Goal: Task Accomplishment & Management: Complete application form

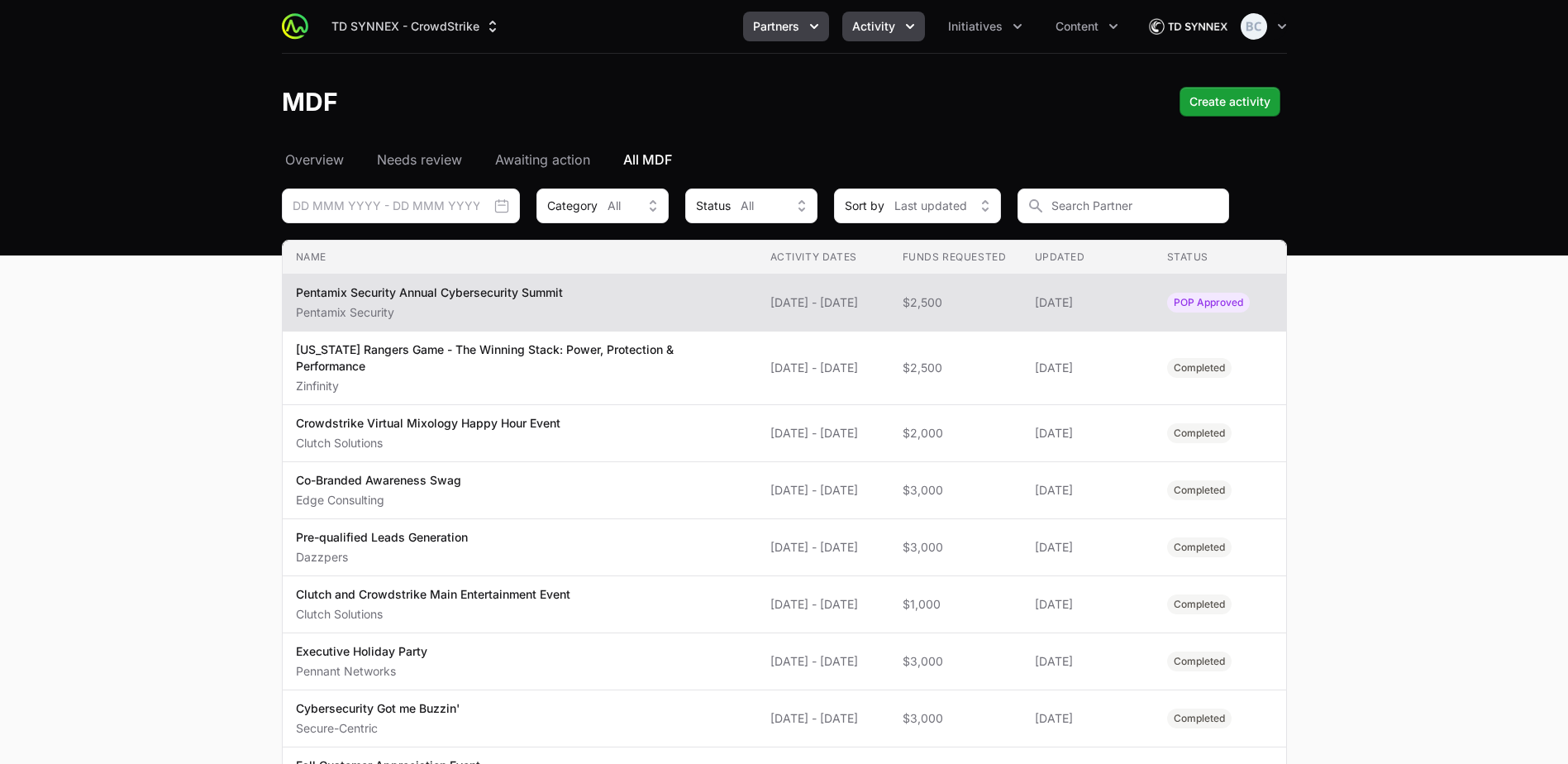
click at [777, 16] on button "Partners" at bounding box center [786, 26] width 86 height 30
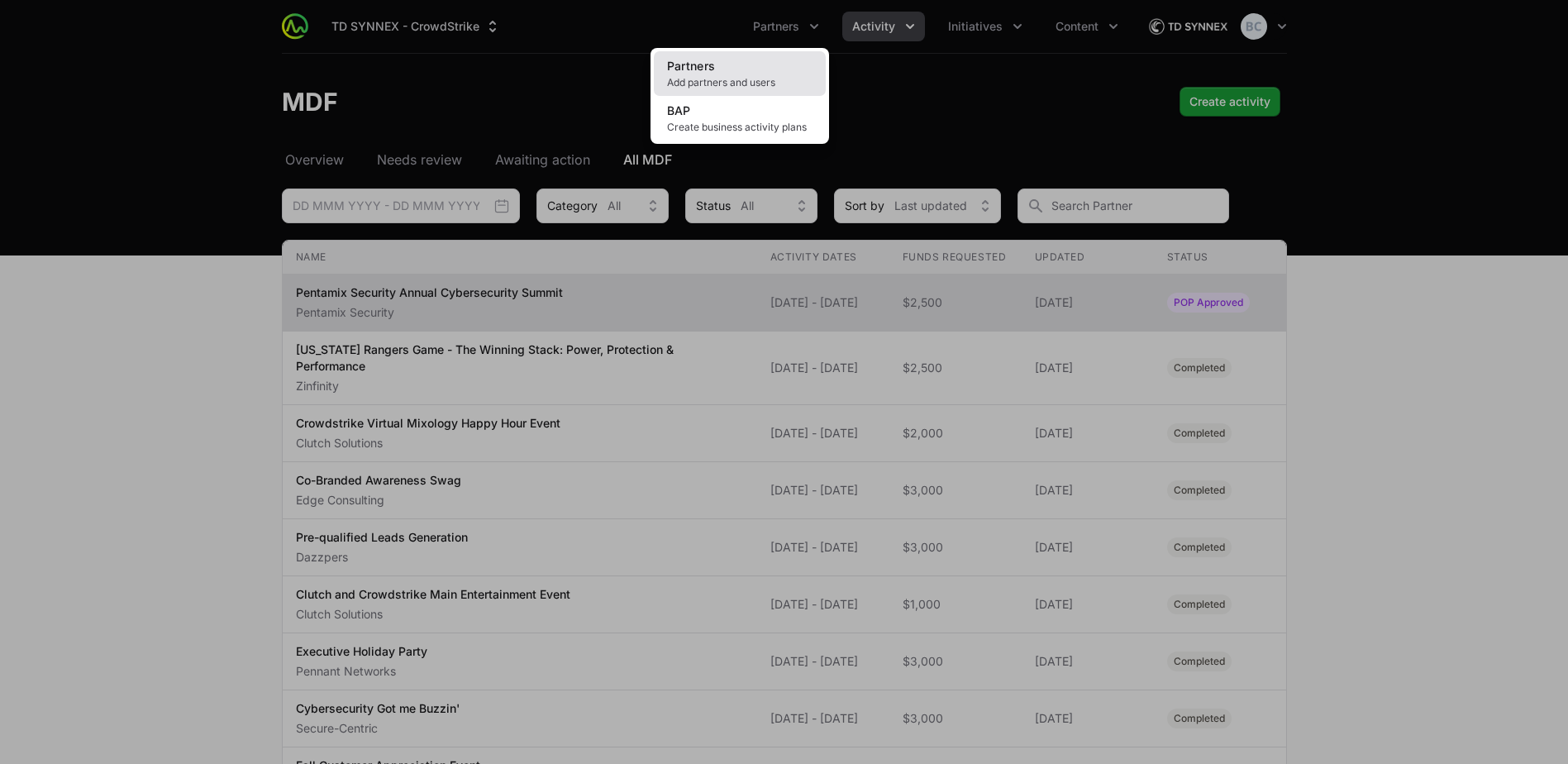
click at [728, 69] on link "Partners Add partners and users" at bounding box center [739, 73] width 172 height 45
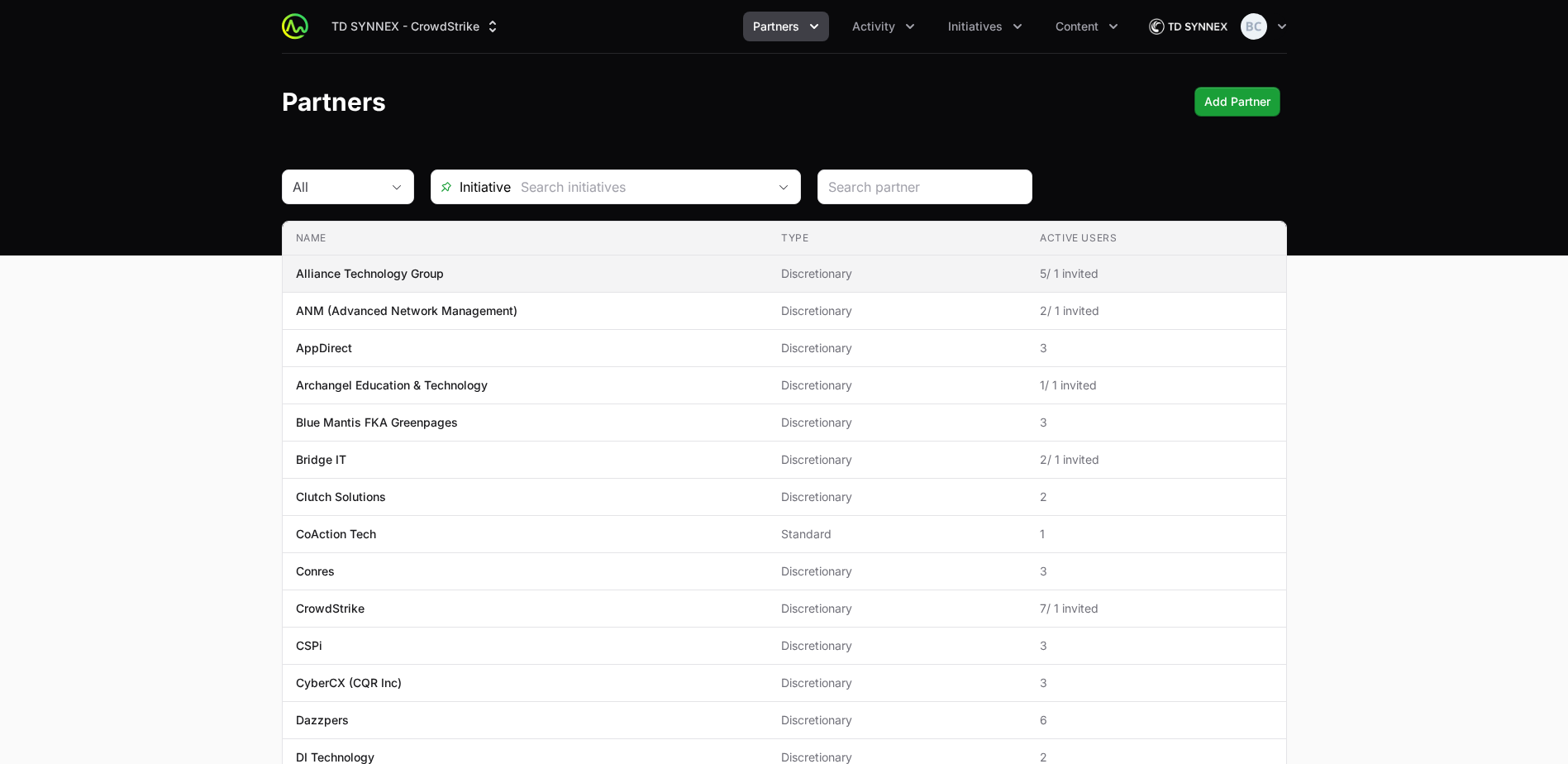
click at [398, 281] on p "Alliance Technology Group" at bounding box center [370, 274] width 148 height 17
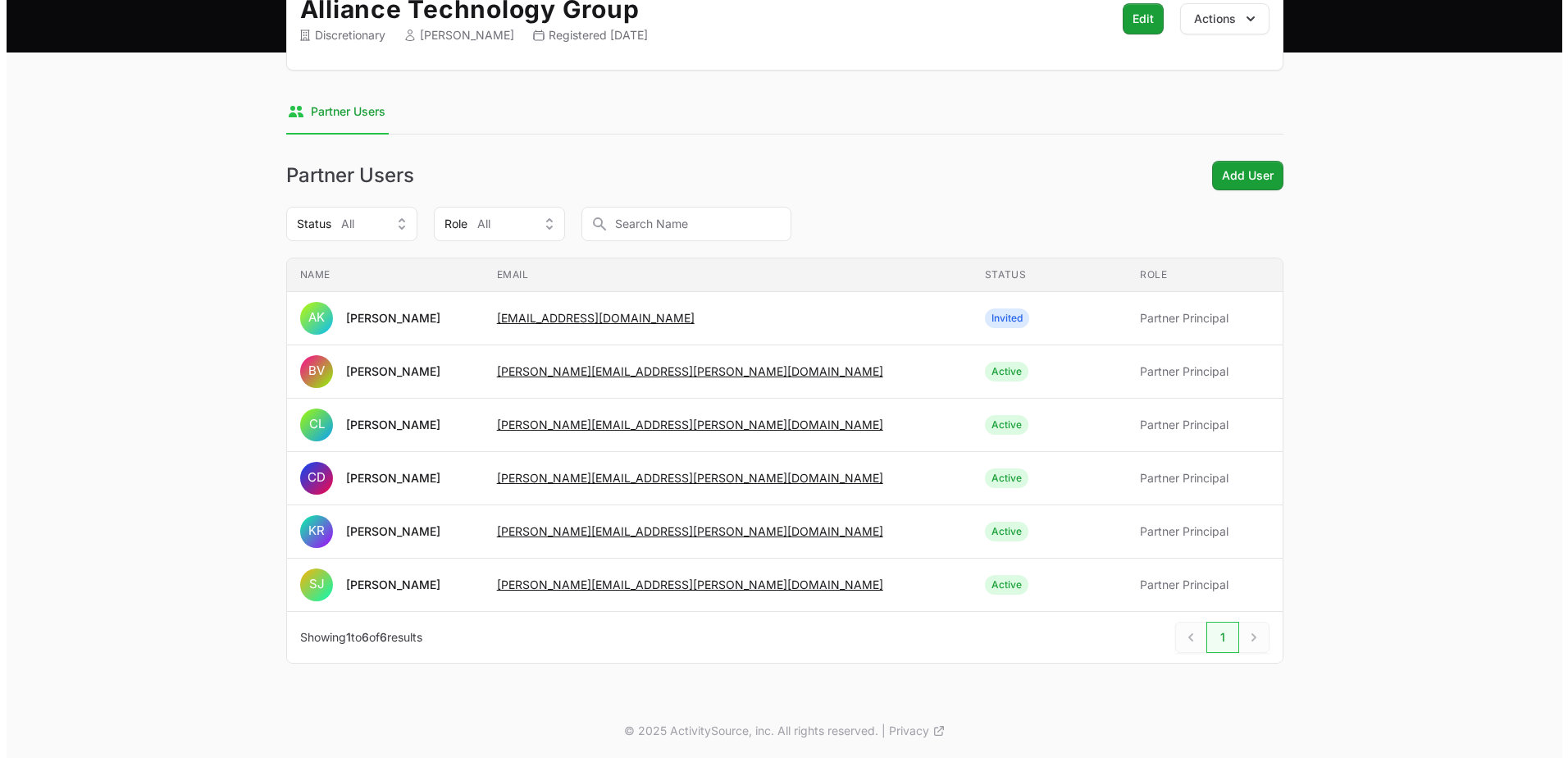
scroll to position [202, 0]
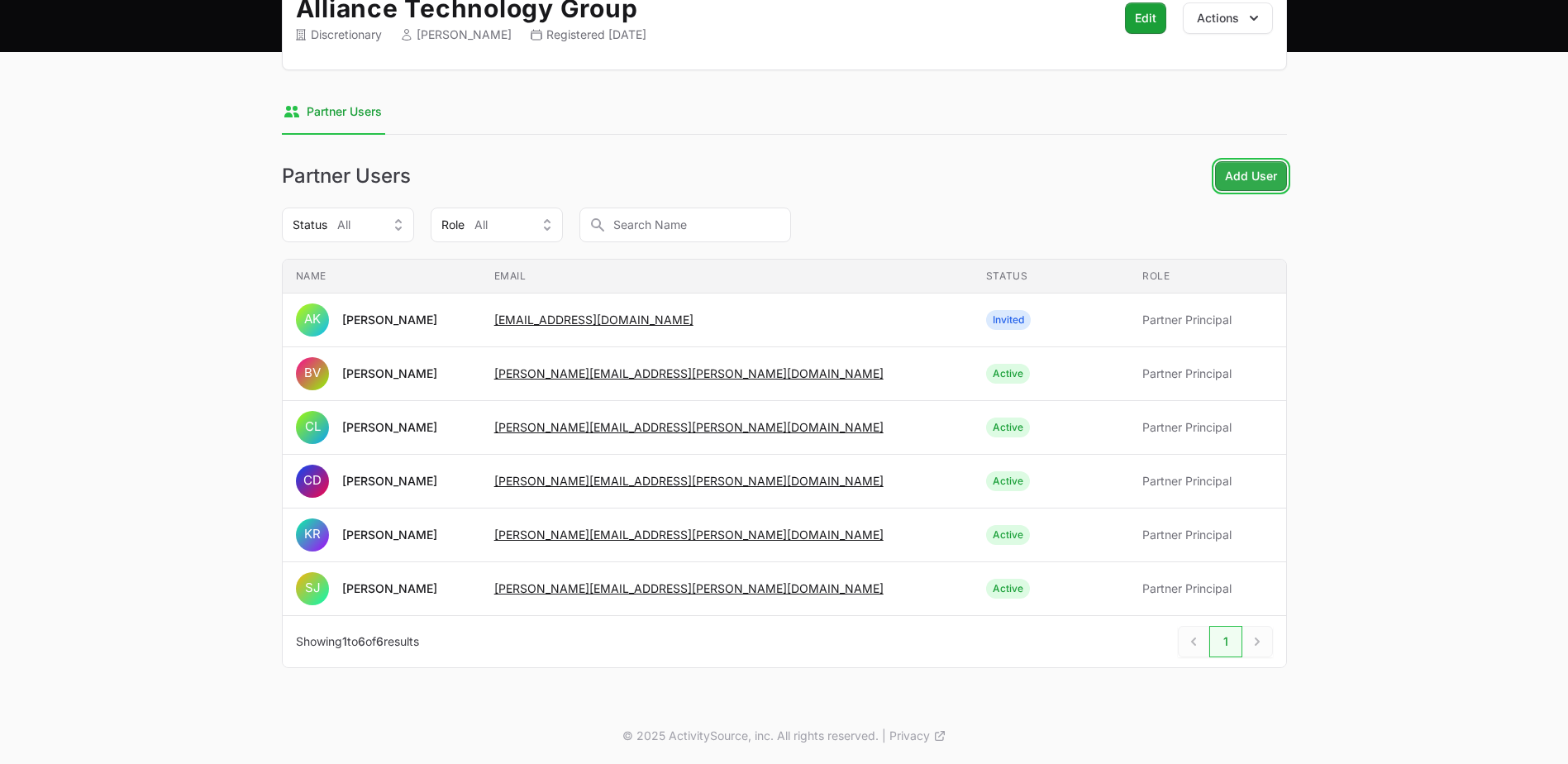
click at [1247, 182] on span "Add User" at bounding box center [1251, 176] width 52 height 20
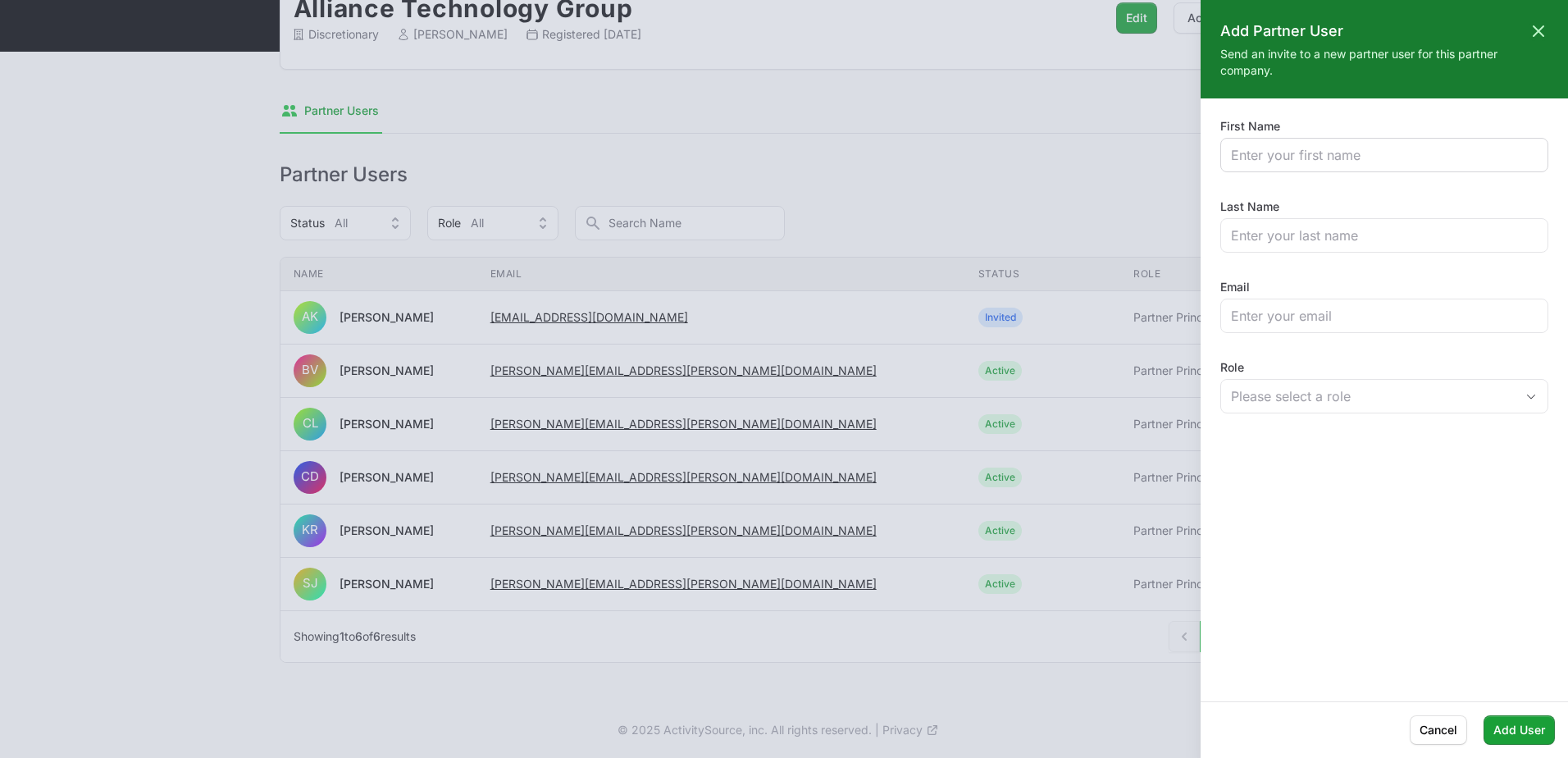
click at [1293, 143] on div at bounding box center [1385, 154] width 328 height 34
click at [1295, 152] on input "First Name" at bounding box center [1385, 154] width 307 height 19
type input "[PERSON_NAME]"
type input "Norbo"
click at [1250, 318] on input "Email" at bounding box center [1385, 315] width 307 height 19
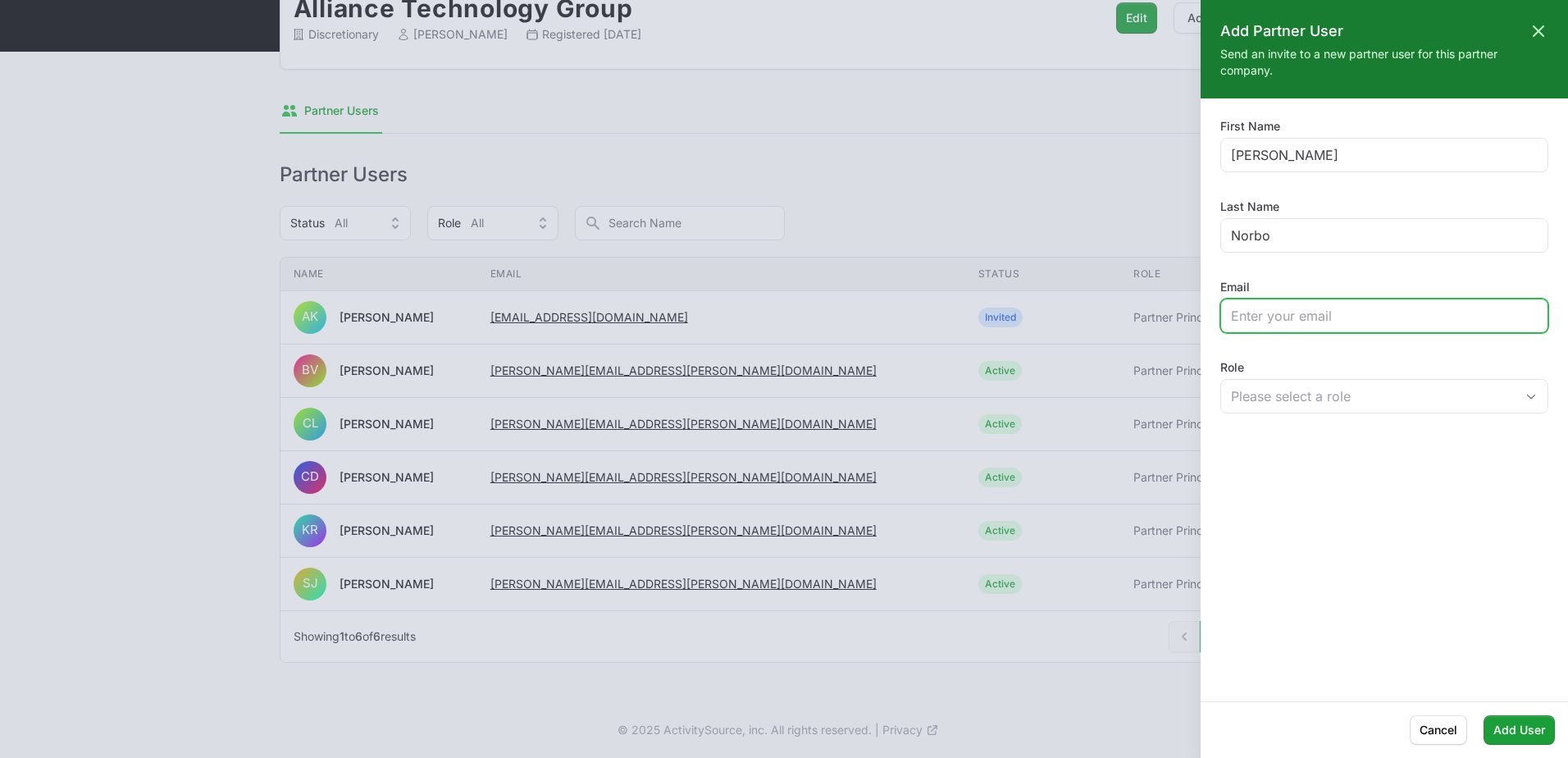
paste input "[PERSON_NAME][EMAIL_ADDRESS][PERSON_NAME][DOMAIN_NAME]"
type input "[PERSON_NAME][EMAIL_ADDRESS][PERSON_NAME][DOMAIN_NAME]"
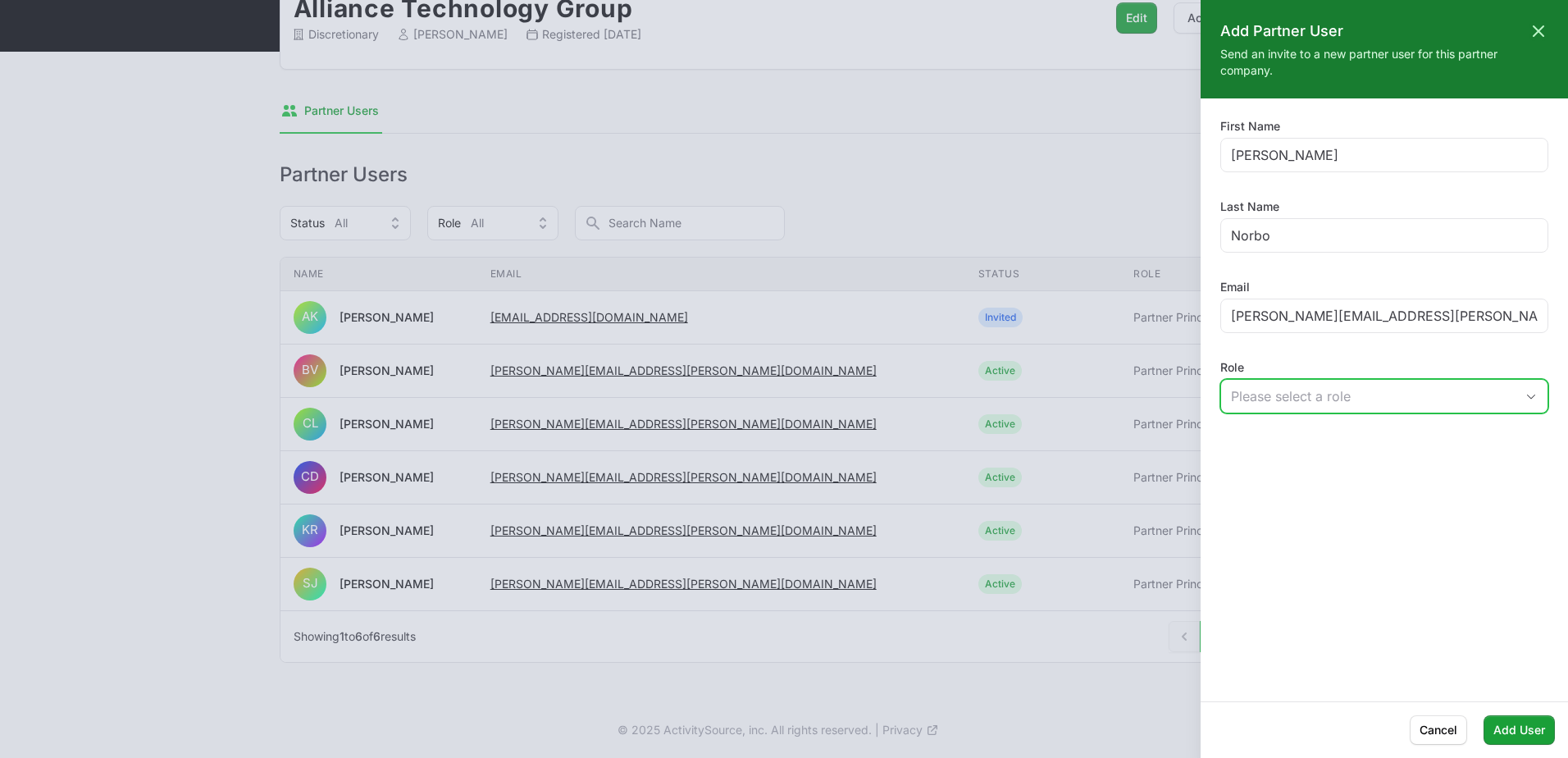
click at [1267, 401] on div "Please select a role" at bounding box center [1373, 396] width 284 height 19
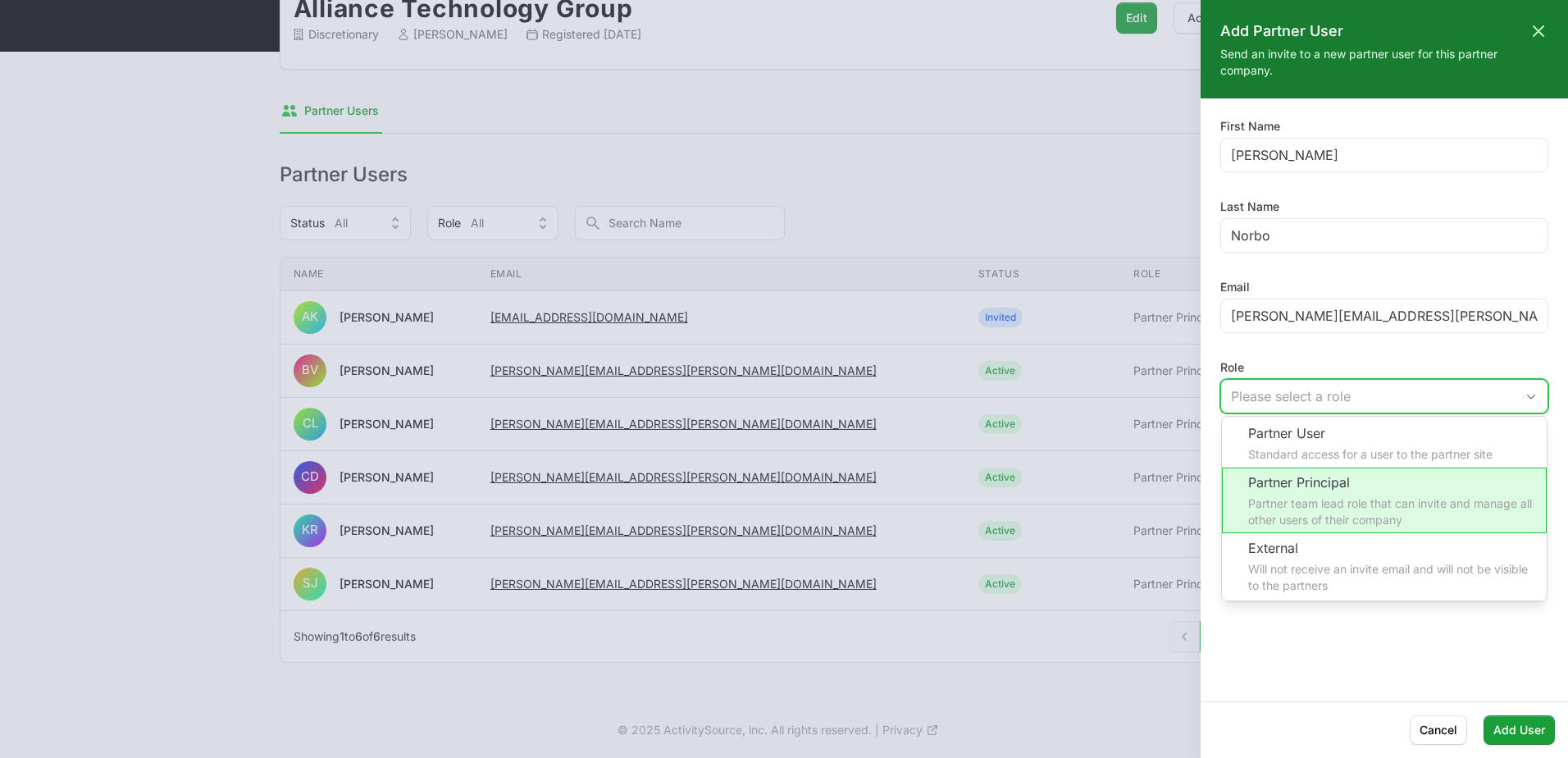
click at [1367, 480] on li "Partner Principal Partner team lead role that can invite and manage all other u…" at bounding box center [1385, 500] width 324 height 65
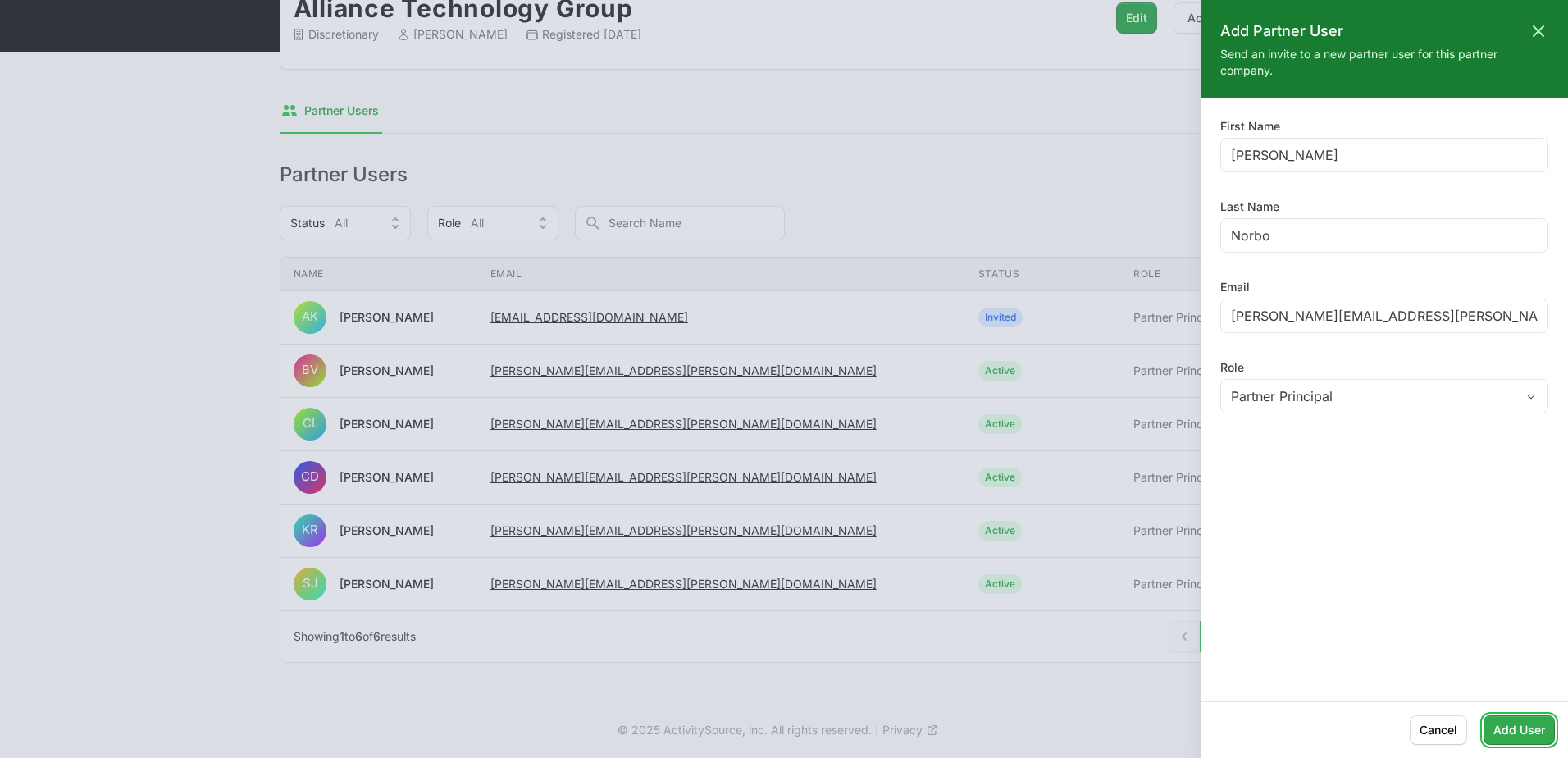
click at [1508, 731] on span "Add User" at bounding box center [1519, 729] width 52 height 19
